Goal: Navigation & Orientation: Find specific page/section

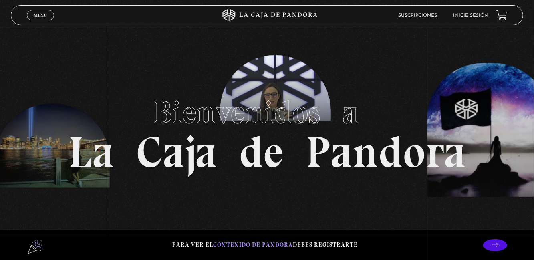
click at [468, 18] on link "Inicie sesión" at bounding box center [470, 15] width 35 height 5
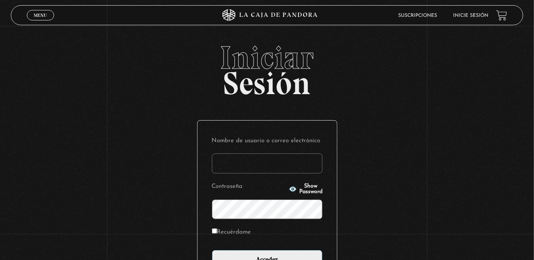
click at [291, 147] on label "Nombre de usuario o correo electrónico" at bounding box center [267, 141] width 111 height 12
click at [291, 153] on input "Nombre de usuario o correo electrónico" at bounding box center [267, 163] width 111 height 20
click at [245, 173] on input "Nombre de usuario o correo electrónico" at bounding box center [267, 163] width 111 height 20
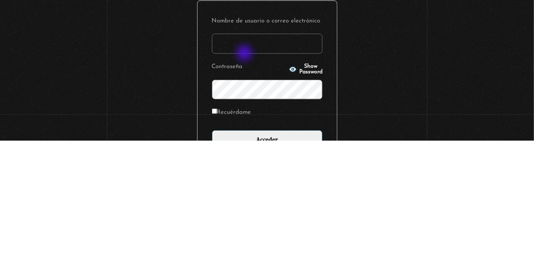
type input "iva.ac.09@gmail.com"
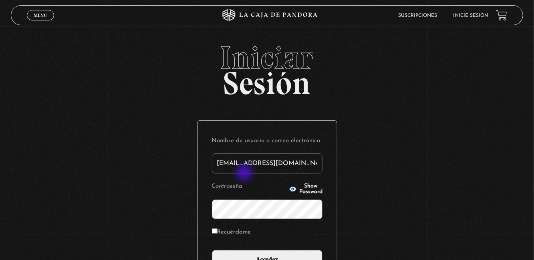
click at [304, 195] on span "Show Password" at bounding box center [310, 189] width 23 height 11
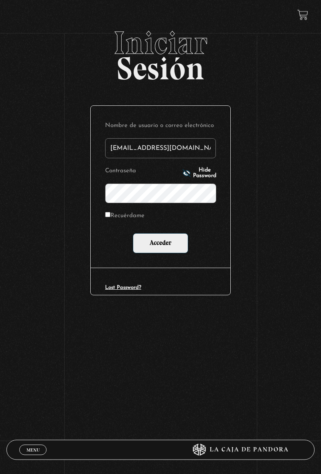
scroll to position [20, 0]
click at [107, 218] on input "Recuérdame" at bounding box center [107, 214] width 5 height 5
checkbox input "true"
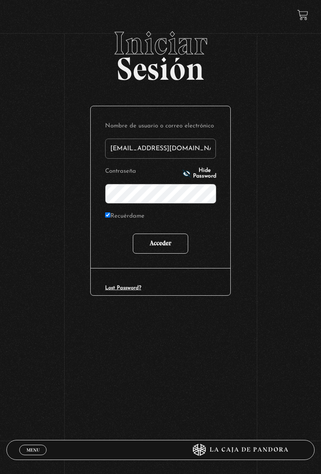
click at [164, 254] on input "Acceder" at bounding box center [160, 244] width 55 height 20
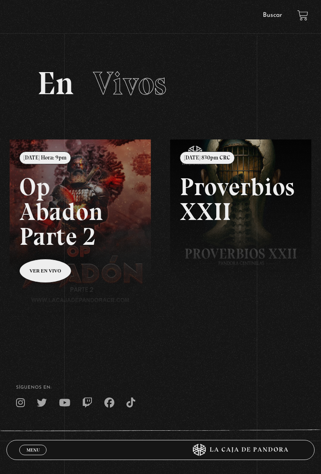
click at [280, 79] on h2 "En Vivos" at bounding box center [160, 83] width 246 height 32
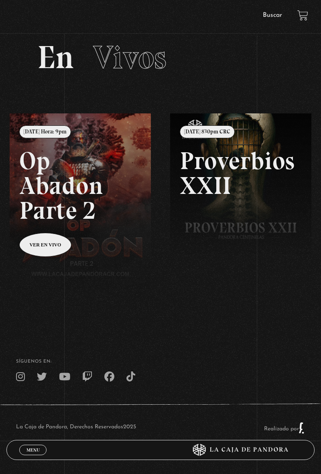
scroll to position [48, 0]
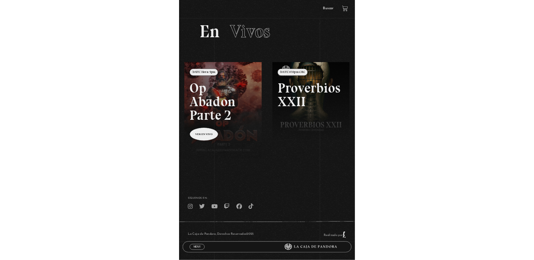
scroll to position [45, 0]
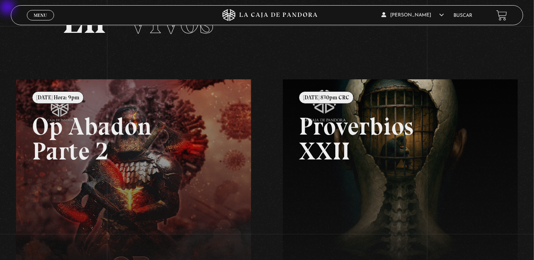
click at [41, 11] on link "Menu Cerrar" at bounding box center [40, 15] width 27 height 10
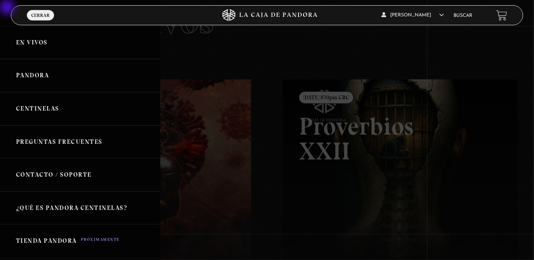
click at [52, 113] on link "Centinelas" at bounding box center [80, 108] width 160 height 33
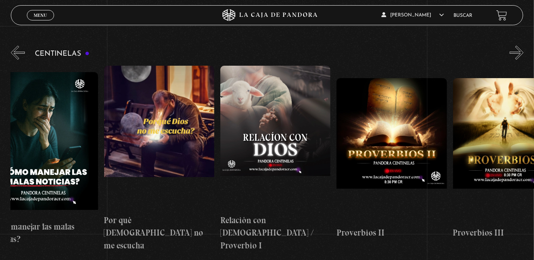
scroll to position [0, 116]
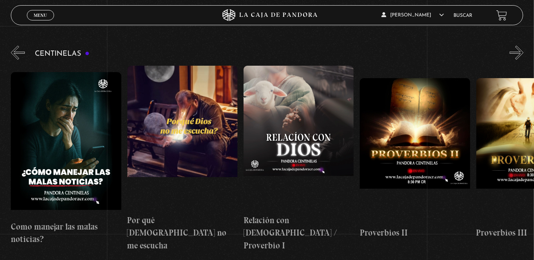
click at [313, 139] on figure at bounding box center [299, 138] width 110 height 144
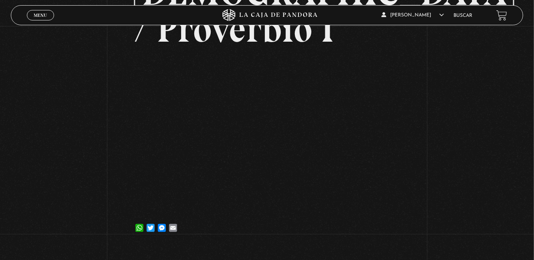
scroll to position [150, 0]
